Goal: Check status: Check status

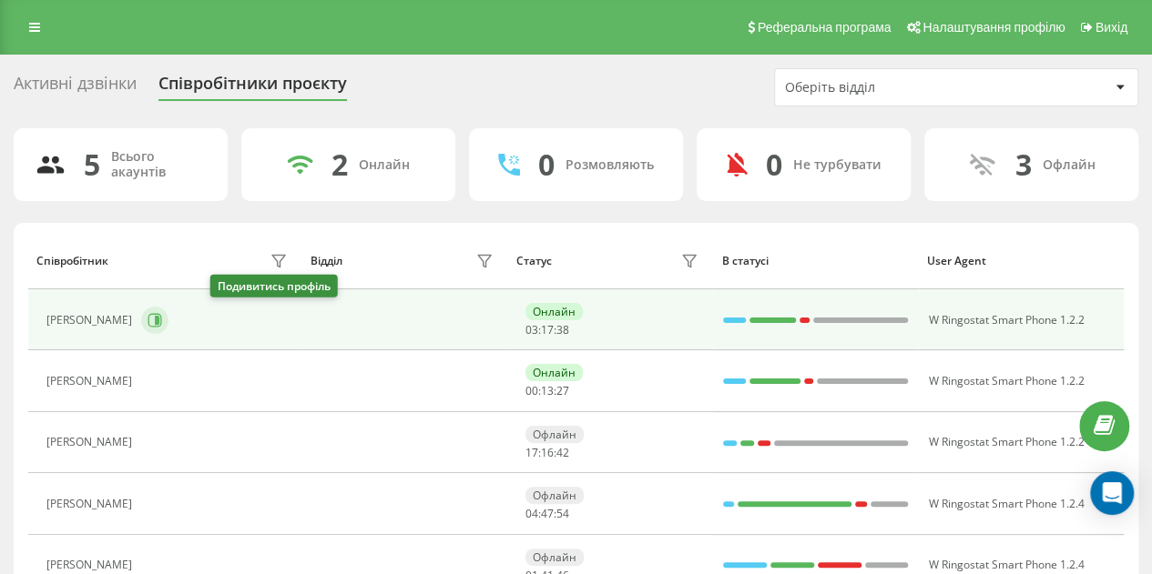
click at [168, 320] on button at bounding box center [154, 320] width 27 height 27
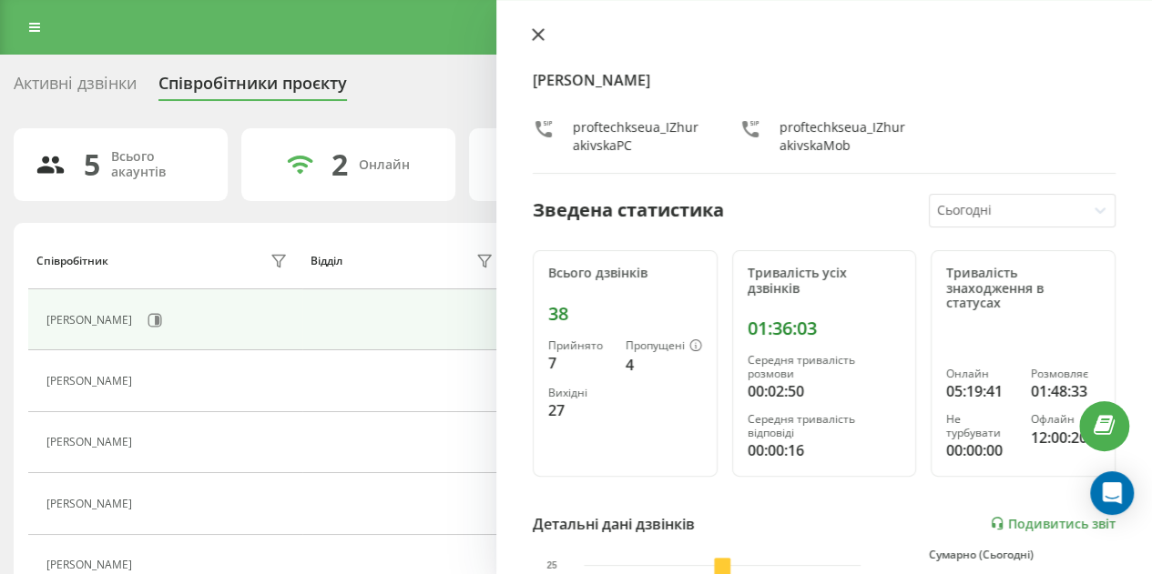
click at [541, 31] on icon at bounding box center [538, 34] width 11 height 11
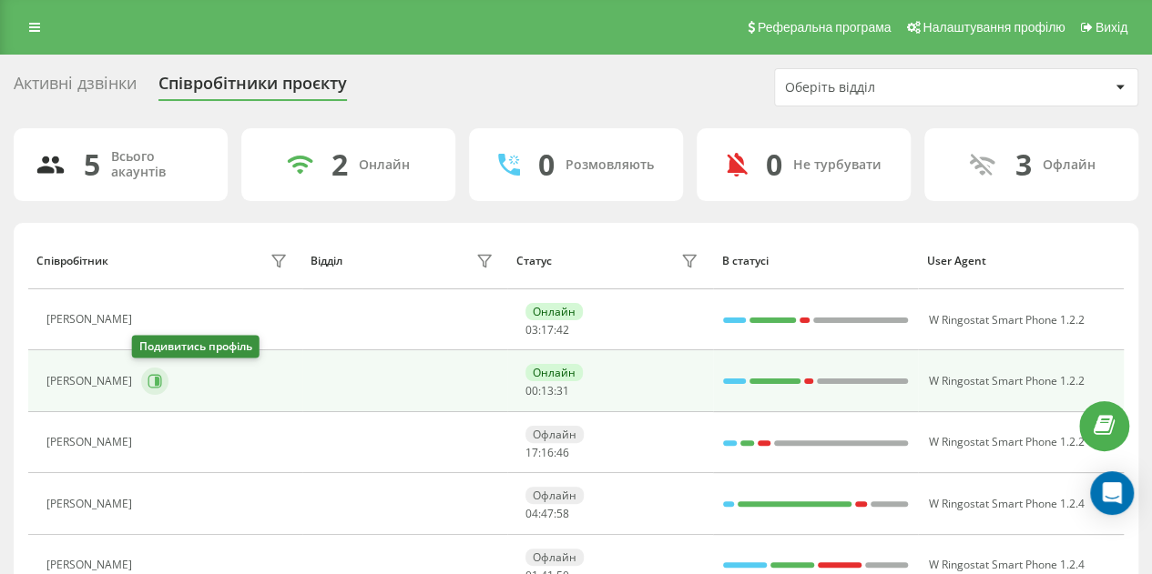
click at [154, 376] on button at bounding box center [154, 381] width 27 height 27
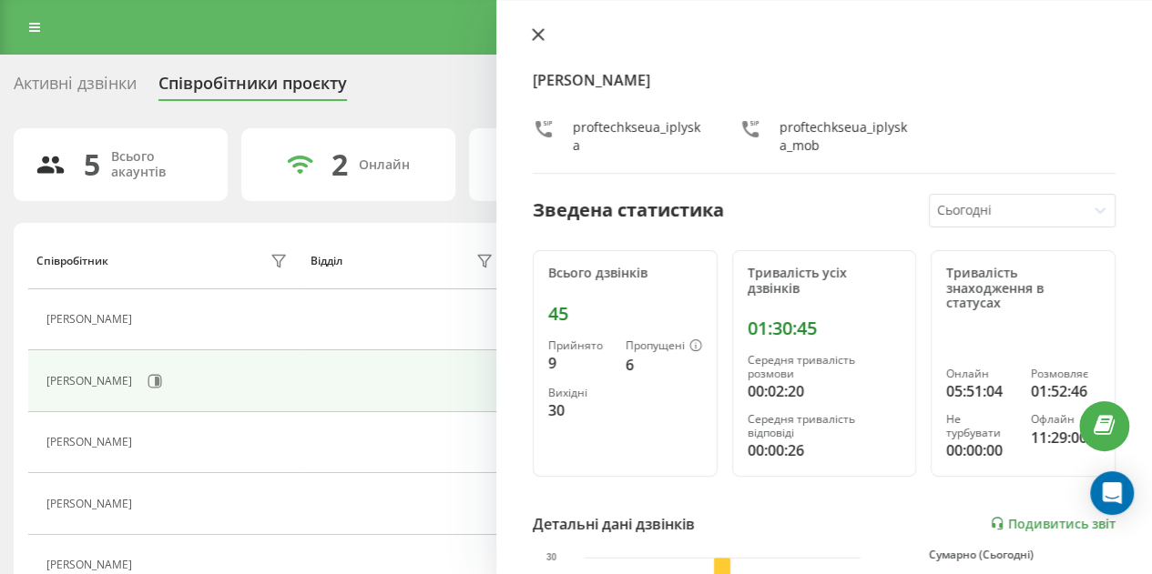
click at [539, 41] on icon at bounding box center [538, 34] width 13 height 13
